Goal: Task Accomplishment & Management: Use online tool/utility

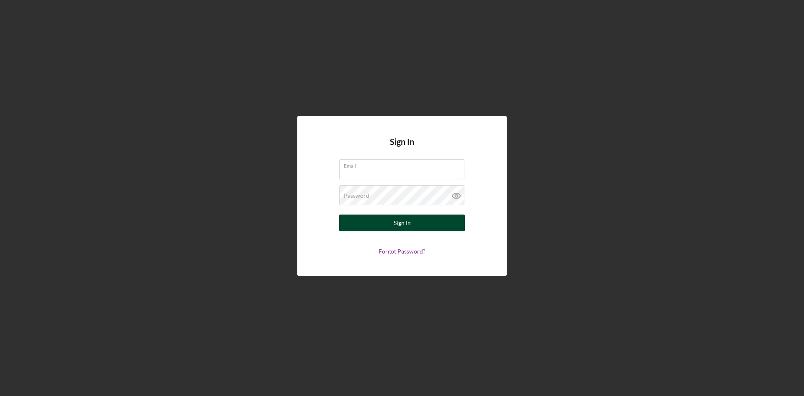
type input "[EMAIL_ADDRESS][DOMAIN_NAME]"
click at [419, 224] on button "Sign In" at bounding box center [402, 222] width 126 height 17
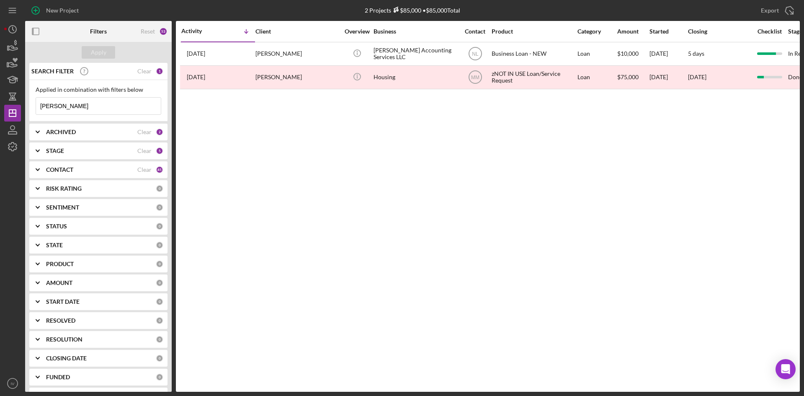
drag, startPoint x: 80, startPoint y: 104, endPoint x: 33, endPoint y: 103, distance: 47.3
click at [28, 103] on div "SEARCH FILTER Clear 1 Applied in combination with filters below [PERSON_NAME] I…" at bounding box center [98, 227] width 147 height 329
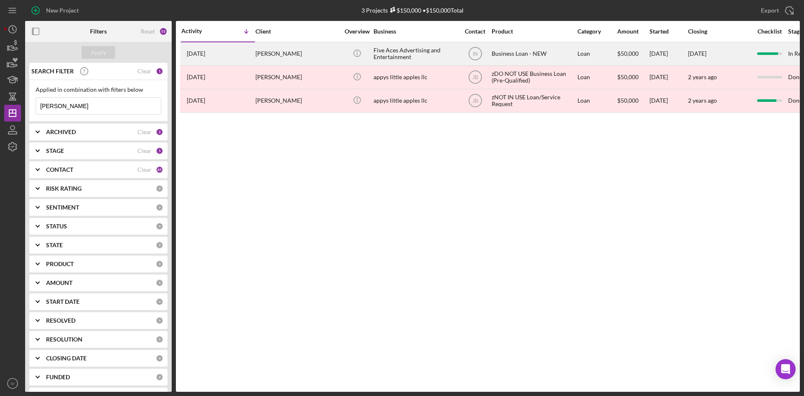
type input "[PERSON_NAME]"
click at [263, 47] on div "[PERSON_NAME]" at bounding box center [297, 54] width 84 height 22
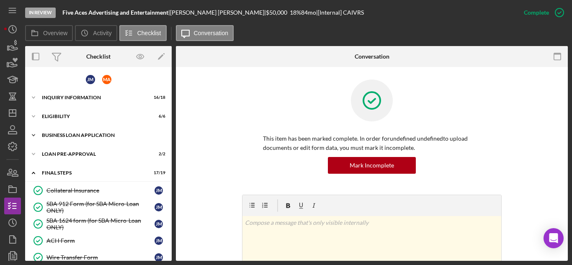
click at [44, 130] on div "Icon/Expander BUSINESS LOAN APPLICATION 26 / 34" at bounding box center [98, 135] width 147 height 17
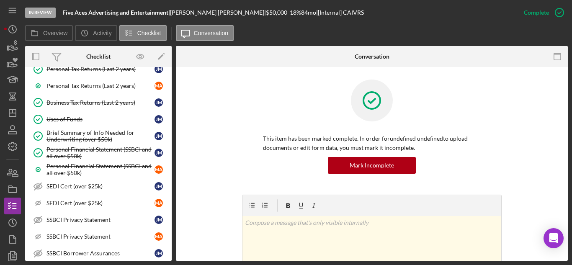
scroll to position [293, 0]
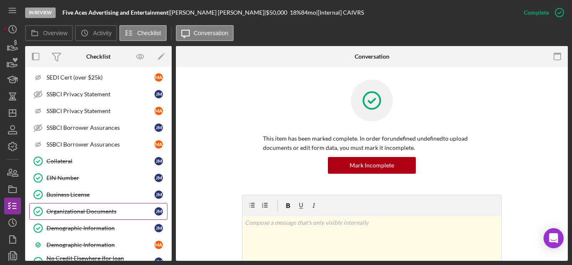
click at [104, 207] on link "Organizational Documents Organizational Documents [PERSON_NAME]" at bounding box center [98, 211] width 138 height 17
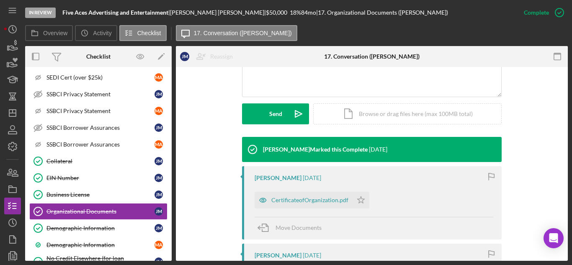
scroll to position [293, 0]
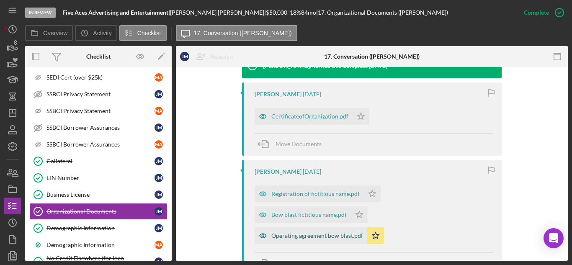
click at [316, 239] on div "Operating agreement bow blast.pdf" at bounding box center [317, 235] width 92 height 7
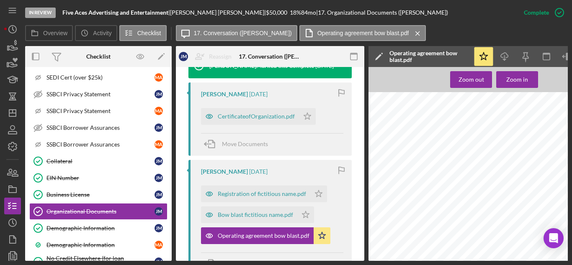
scroll to position [2932, 0]
click at [507, 54] on icon "button" at bounding box center [504, 55] width 7 height 5
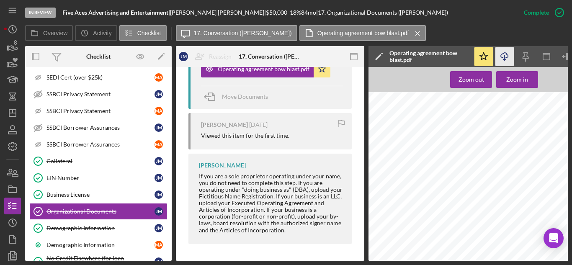
scroll to position [304, 0]
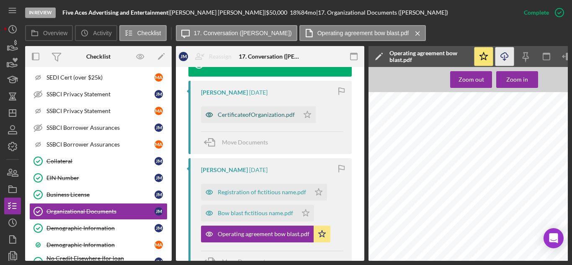
click at [235, 117] on div "CertificateofOrganization.pdf" at bounding box center [256, 114] width 77 height 7
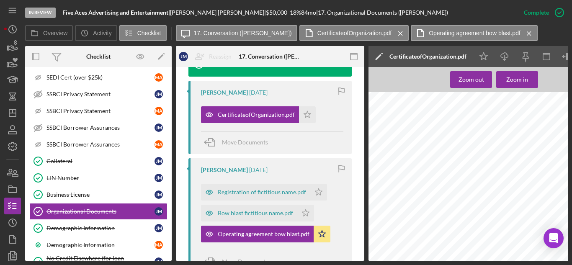
scroll to position [0, 0]
